Goal: Transaction & Acquisition: Subscribe to service/newsletter

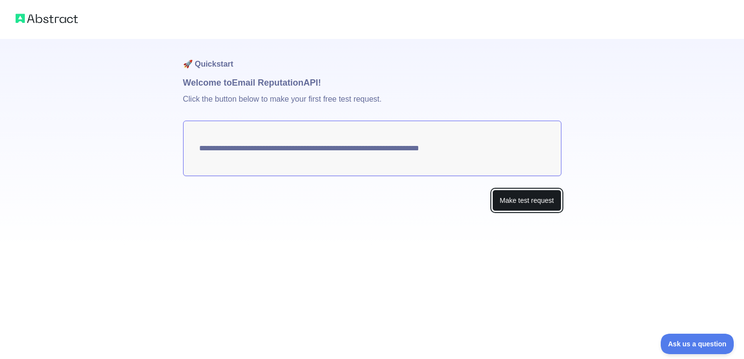
click at [510, 198] on button "Make test request" at bounding box center [526, 201] width 69 height 22
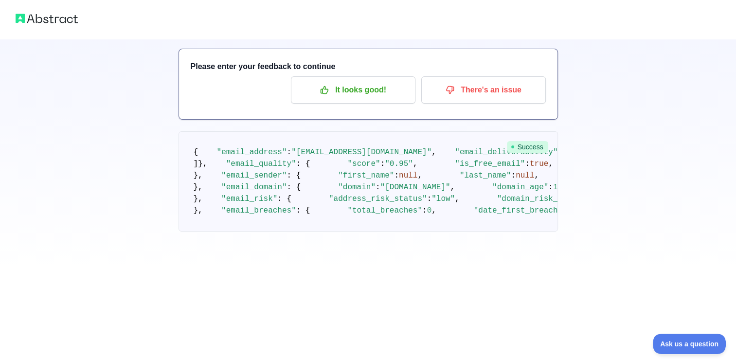
scroll to position [49, 0]
click at [531, 140] on pre "{ "email_address" : "[EMAIL_ADDRESS][DOMAIN_NAME]" , "email_deliverability" : {…" at bounding box center [369, 181] width 380 height 100
click at [364, 89] on p "It looks good!" at bounding box center [353, 90] width 110 height 17
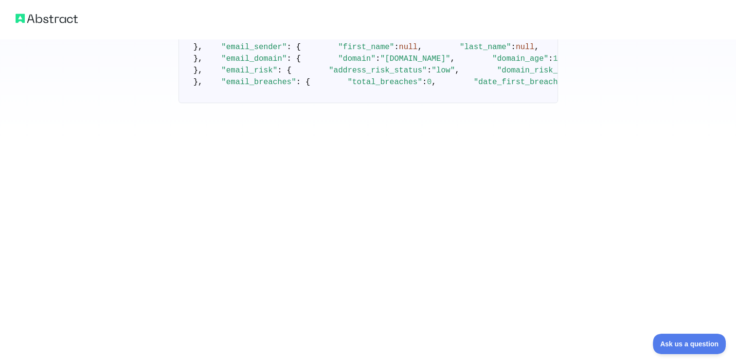
scroll to position [543, 0]
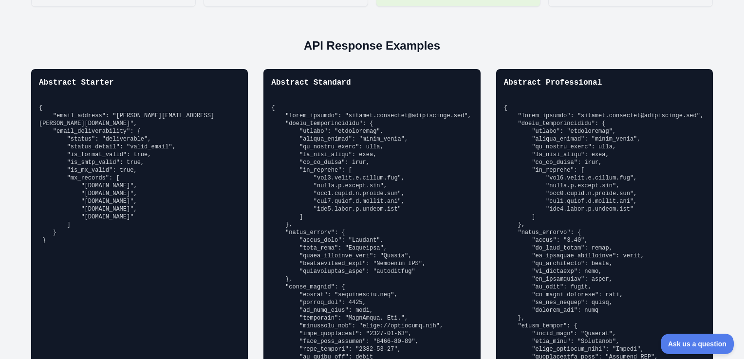
scroll to position [681, 0]
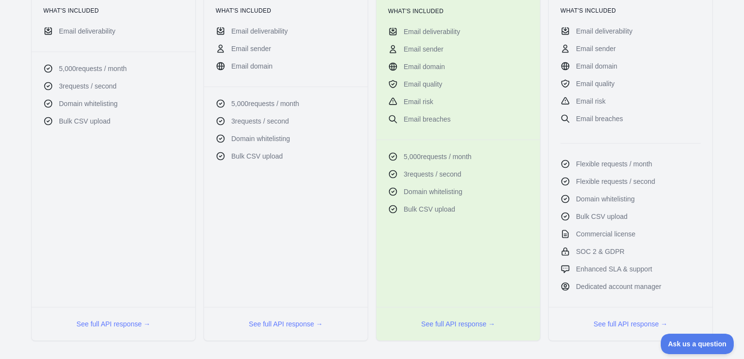
scroll to position [0, 0]
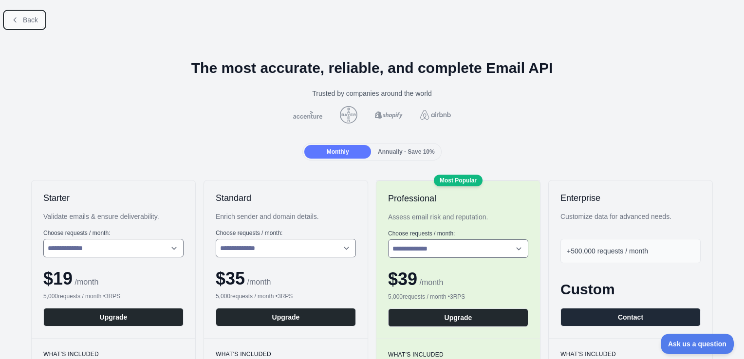
click at [21, 19] on button "Back" at bounding box center [24, 20] width 39 height 17
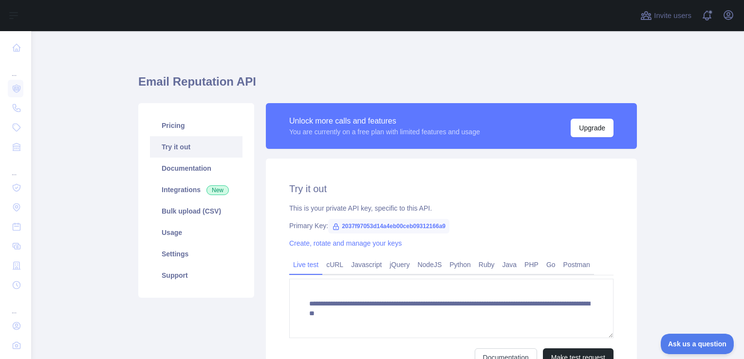
click at [368, 223] on span "2037f97053d14a4eb00ceb09312166a9" at bounding box center [388, 226] width 121 height 15
drag, startPoint x: 440, startPoint y: 223, endPoint x: 334, endPoint y: 226, distance: 106.6
click at [334, 226] on span "2037f97053d14a4eb00ceb09312166a9" at bounding box center [388, 226] width 121 height 15
copy span "2037f97053d14a4eb00ceb09312166a9"
click at [208, 126] on link "Pricing" at bounding box center [196, 125] width 92 height 21
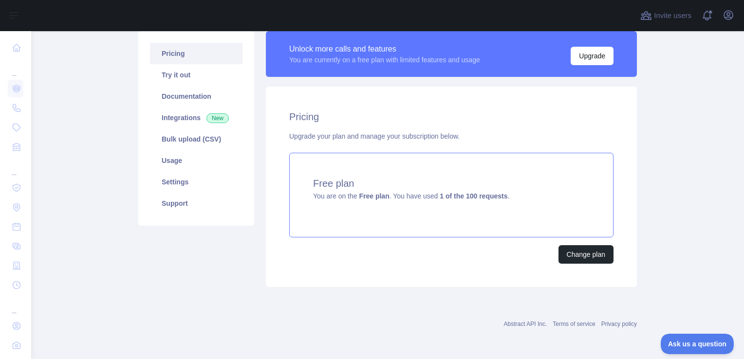
scroll to position [71, 0]
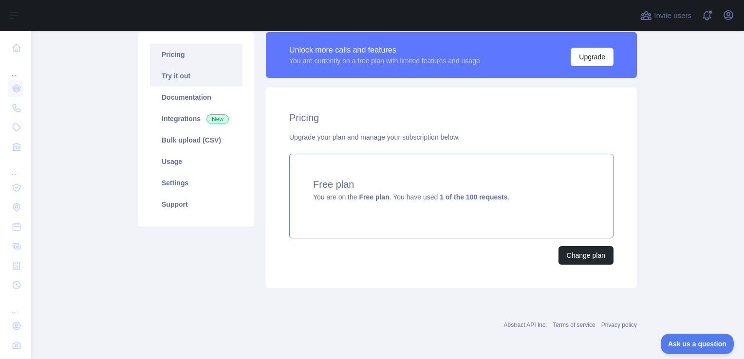
click at [167, 82] on link "Try it out" at bounding box center [196, 75] width 92 height 21
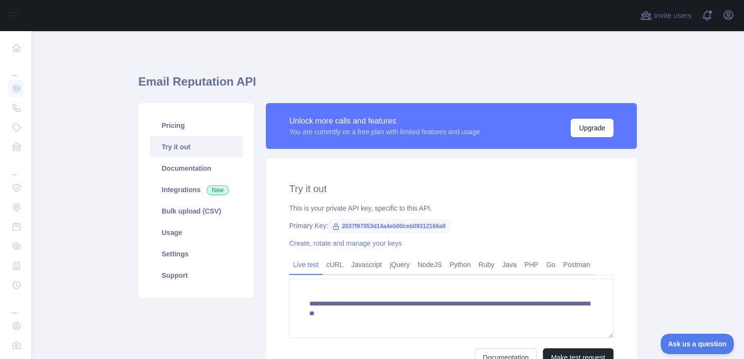
drag, startPoint x: 346, startPoint y: 232, endPoint x: 346, endPoint y: 226, distance: 5.4
click at [346, 230] on span "2037f97053d14a4eb00ceb09312166a9" at bounding box center [388, 226] width 121 height 15
click at [346, 224] on span "2037f97053d14a4eb00ceb09312166a9" at bounding box center [388, 226] width 121 height 15
